Goal: Transaction & Acquisition: Book appointment/travel/reservation

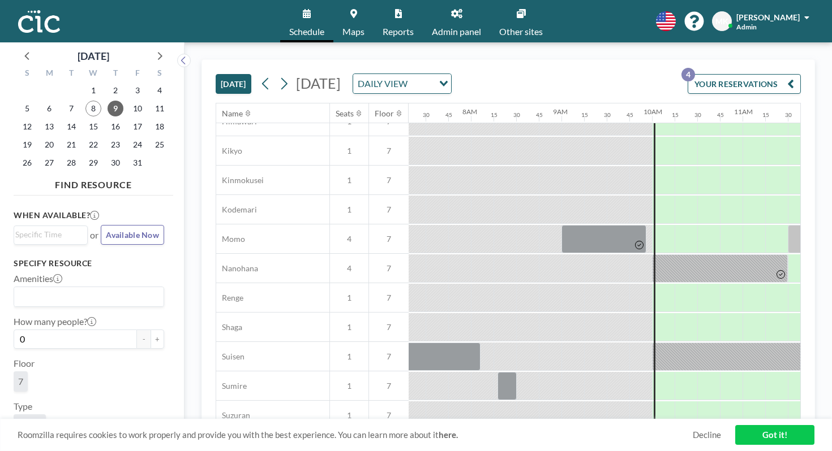
scroll to position [542, 662]
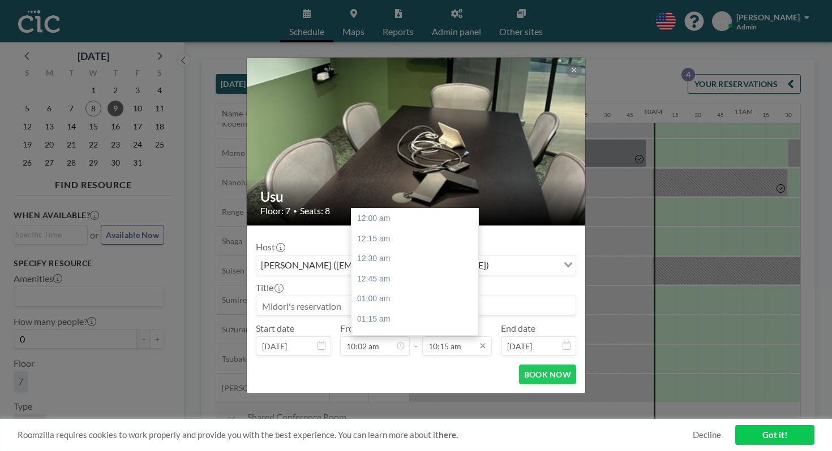
scroll to position [740, 0]
click at [452, 337] on input "10:15 am" at bounding box center [457, 346] width 70 height 19
click at [445, 374] on div "11:15 am" at bounding box center [414, 384] width 127 height 20
type input "11:15 am"
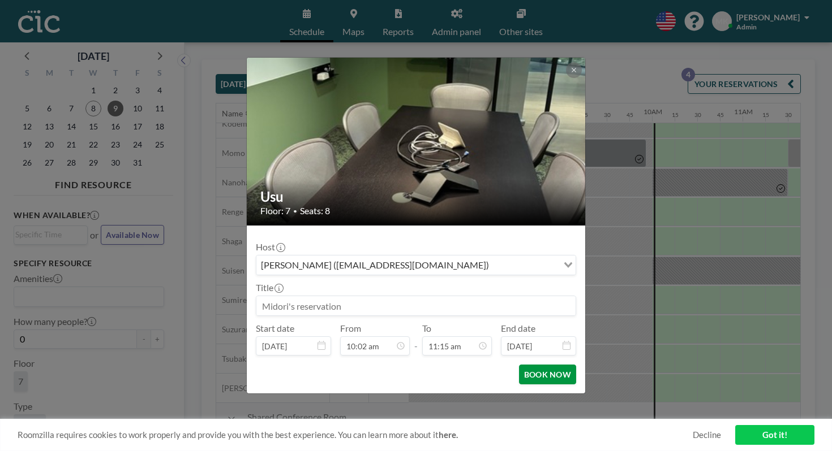
click at [530, 365] on button "BOOK NOW" at bounding box center [547, 375] width 57 height 20
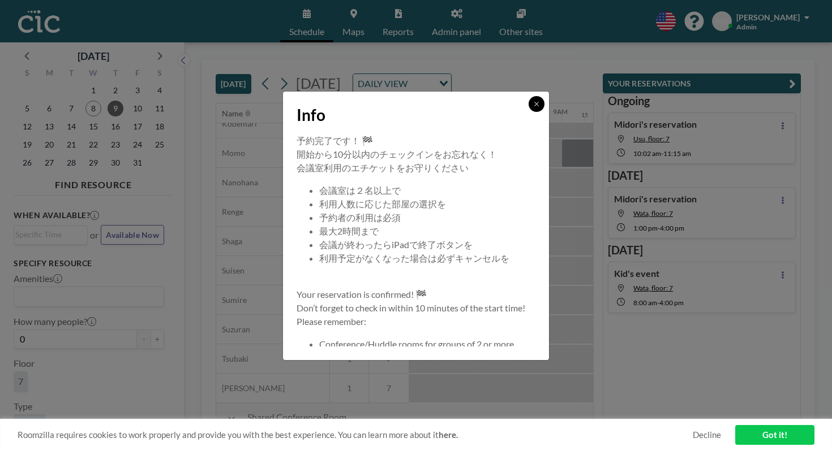
click at [533, 107] on icon at bounding box center [536, 104] width 7 height 7
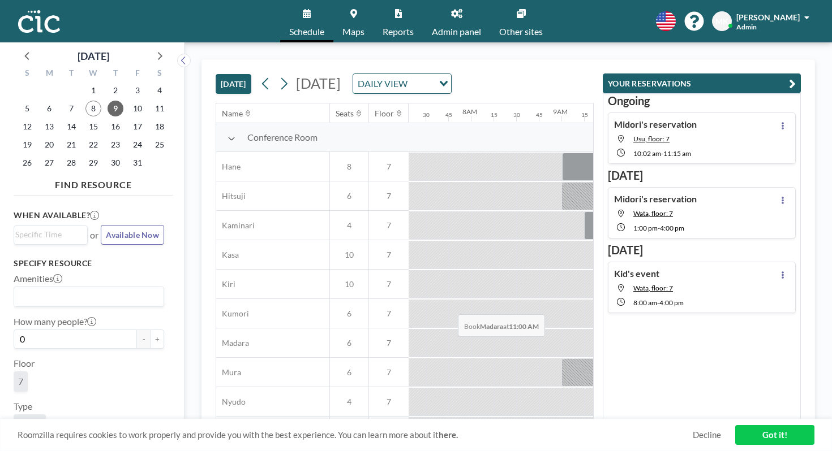
scroll to position [542, 662]
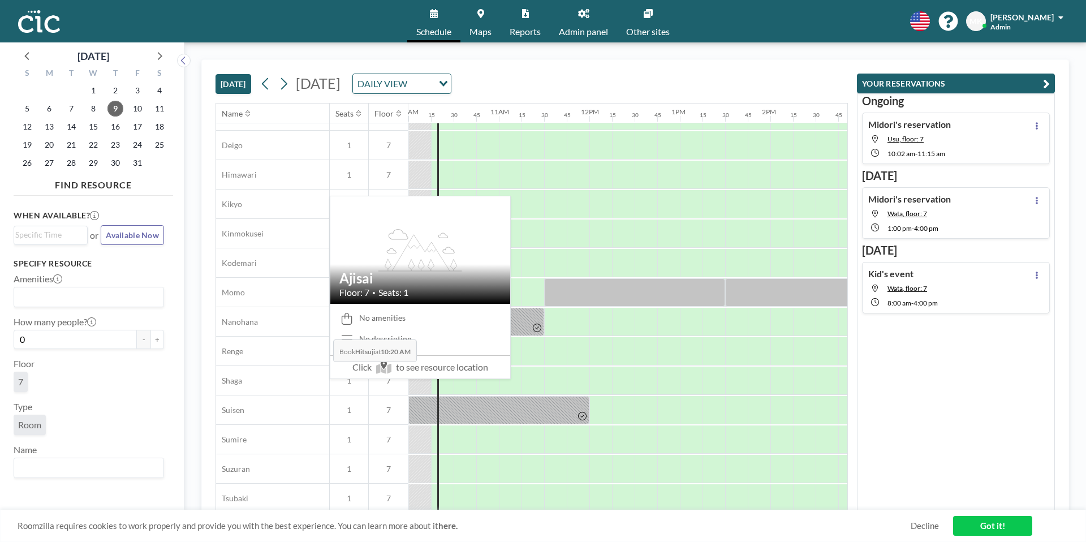
scroll to position [670, 905]
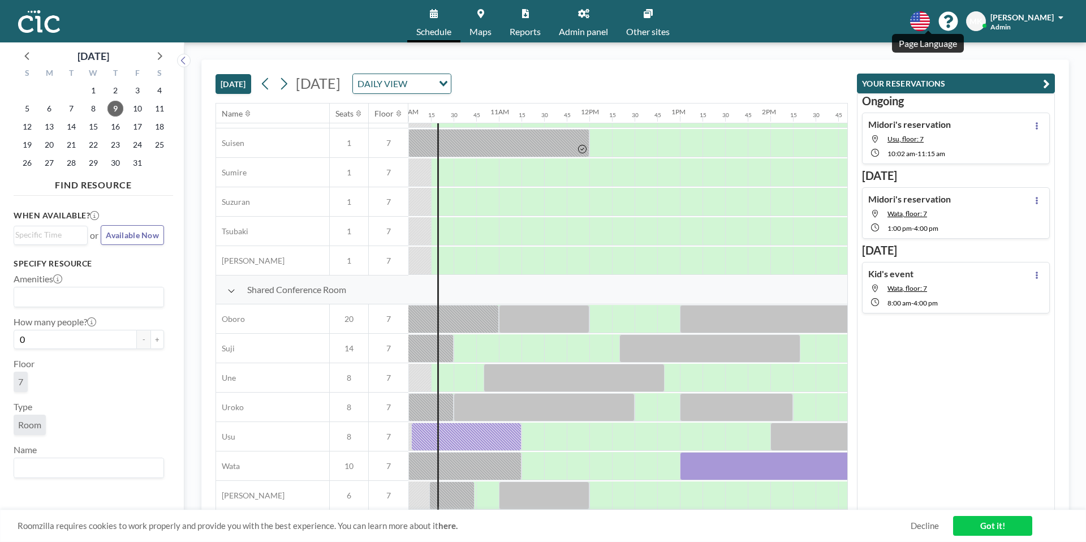
click at [928, 22] on icon at bounding box center [920, 21] width 20 height 20
click at [944, 72] on li "日本語" at bounding box center [926, 76] width 58 height 15
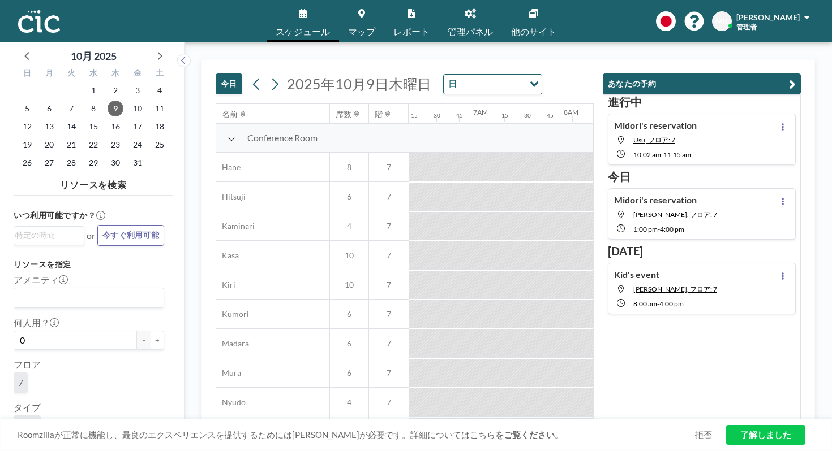
scroll to position [0, 716]
